Goal: Information Seeking & Learning: Learn about a topic

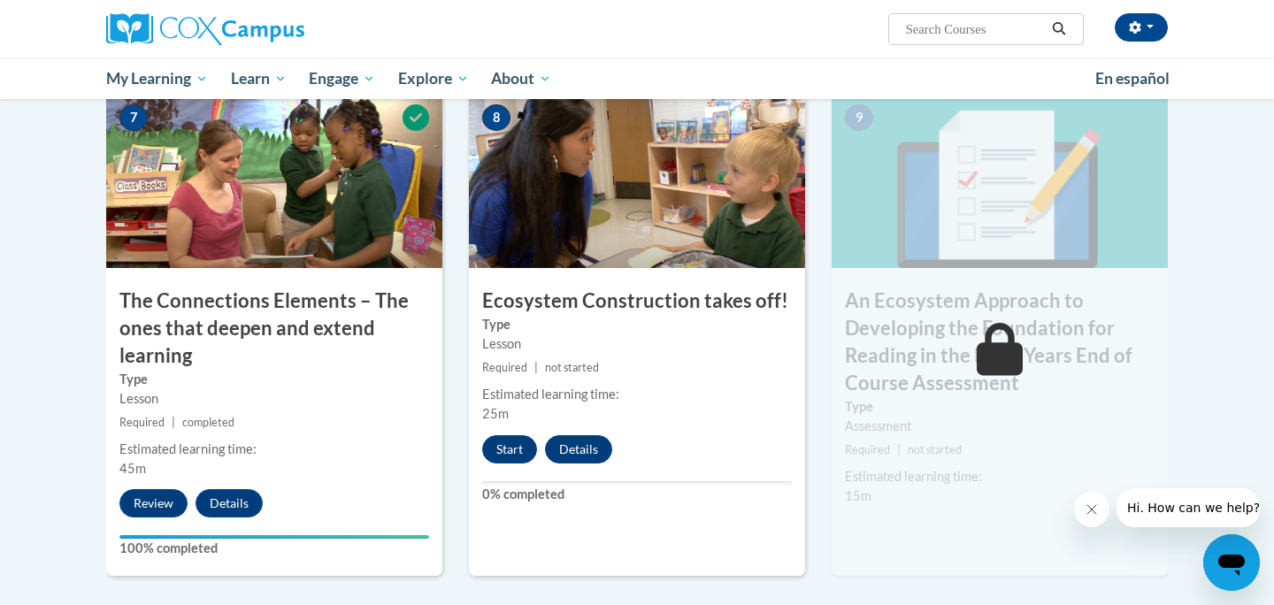
scroll to position [1386, 0]
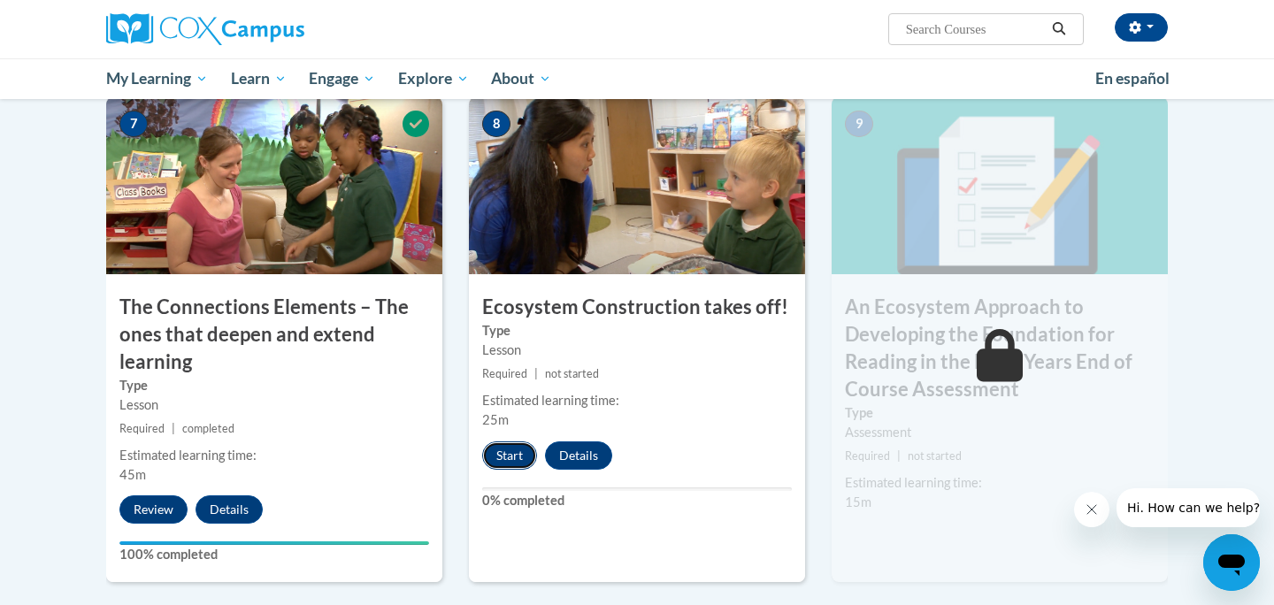
click at [509, 449] on button "Start" at bounding box center [509, 455] width 55 height 28
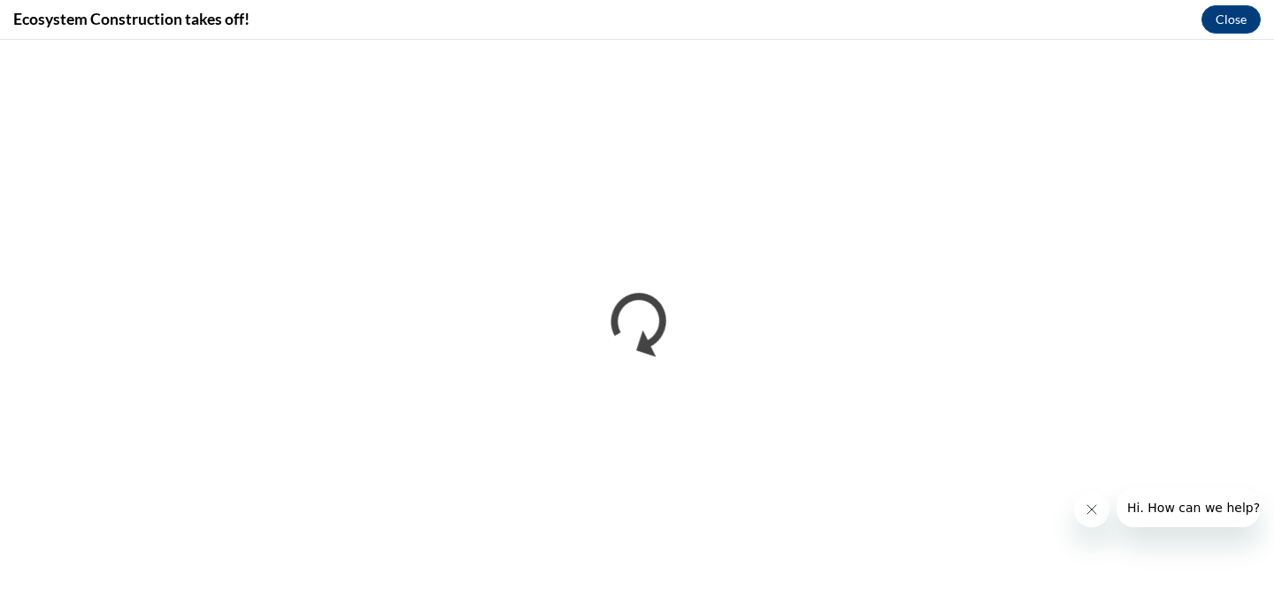
scroll to position [0, 0]
